Goal: Task Accomplishment & Management: Manage account settings

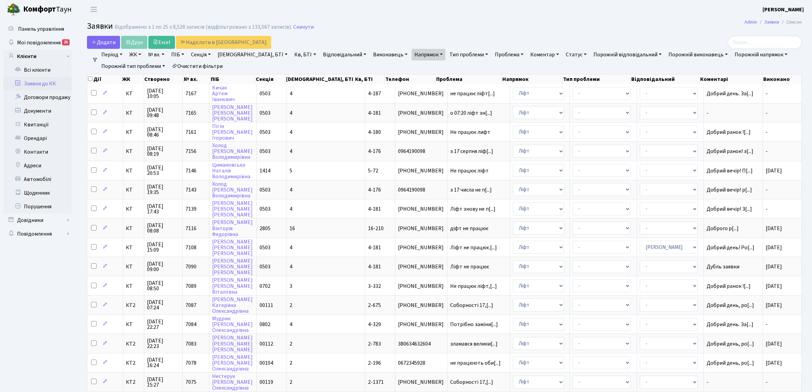
select select "25"
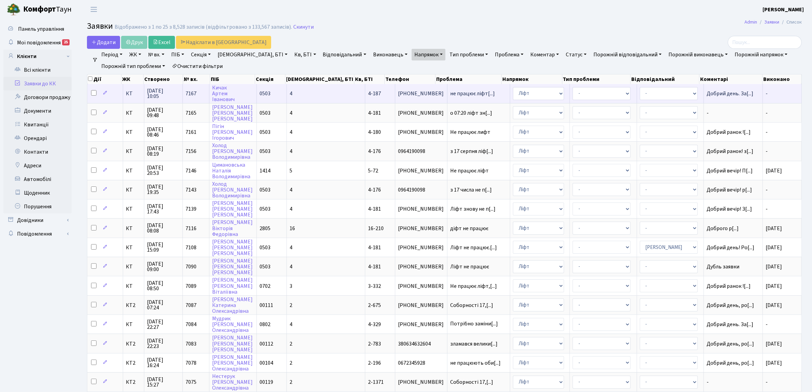
click at [127, 98] on td "КТ" at bounding box center [133, 93] width 21 height 19
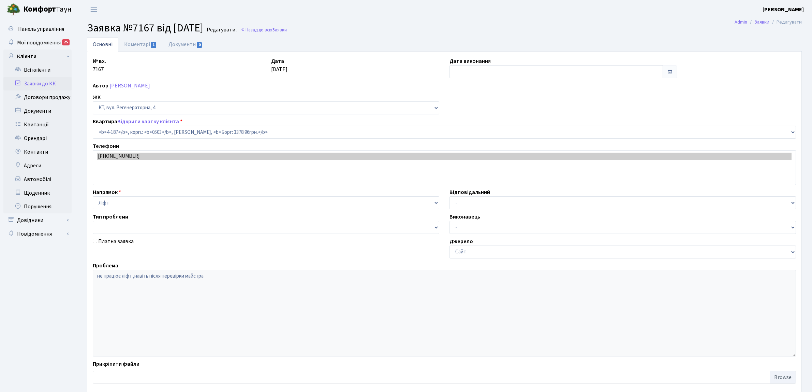
select select "1113"
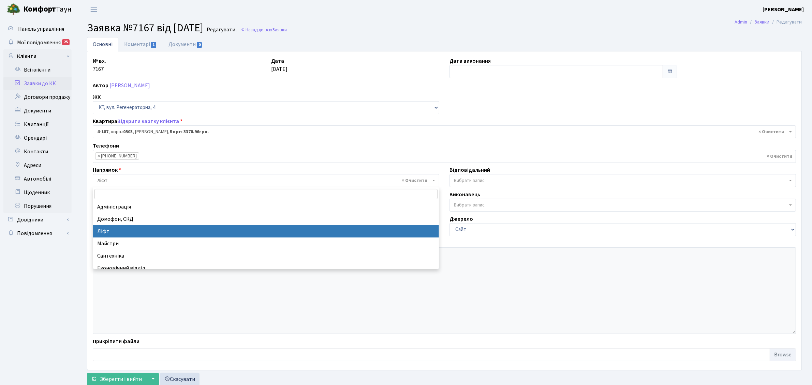
click at [109, 177] on span "× Ліфт" at bounding box center [266, 180] width 347 height 13
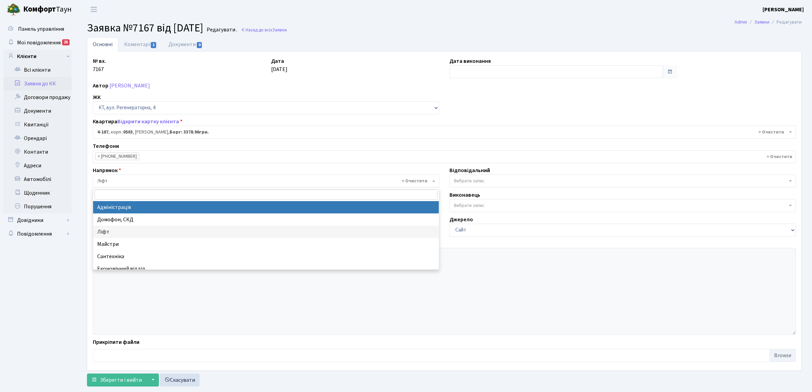
click at [160, 167] on div "Напрямок - Адміністрація Домофон, СКД Ліфт Майстри Сантехніка Економічний відді…" at bounding box center [266, 176] width 357 height 21
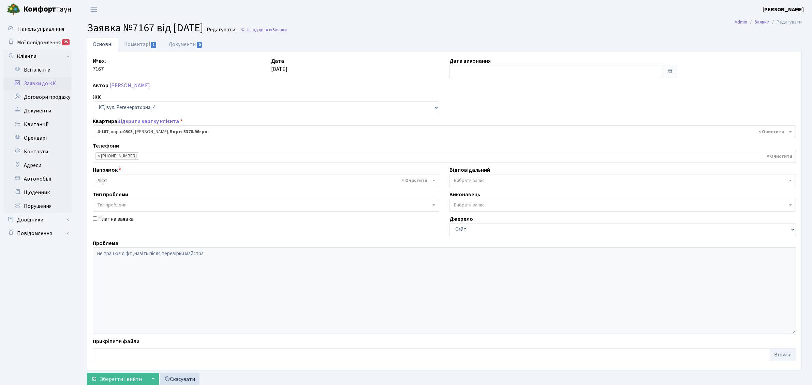
click at [135, 184] on span "× Ліфт" at bounding box center [264, 180] width 334 height 7
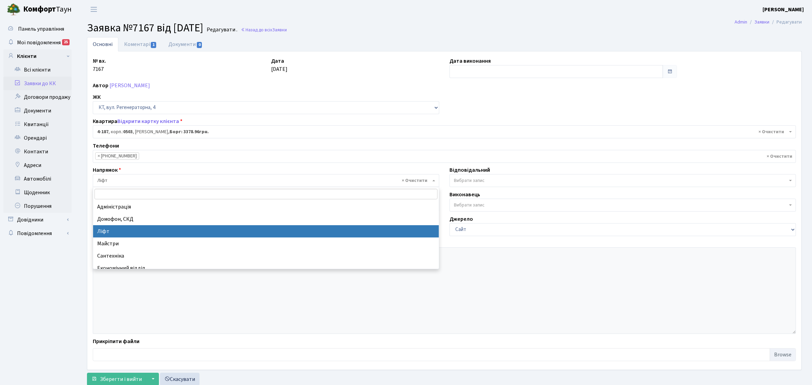
drag, startPoint x: 137, startPoint y: 204, endPoint x: 139, endPoint y: 226, distance: 22.0
